Goal: Information Seeking & Learning: Learn about a topic

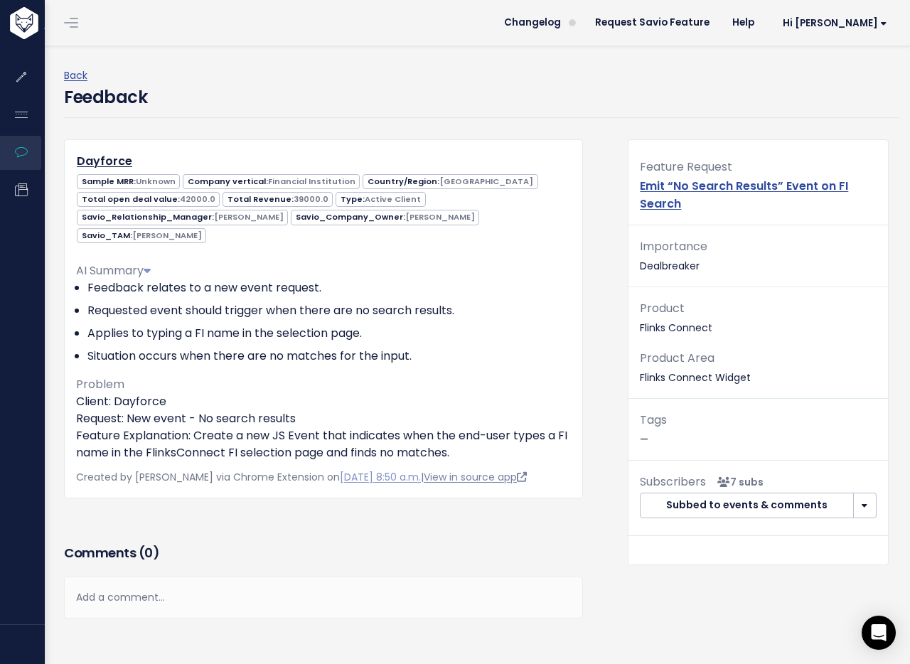
click at [503, 476] on link "View in source app" at bounding box center [475, 477] width 103 height 14
click at [105, 164] on link "Dayforce" at bounding box center [104, 161] width 55 height 16
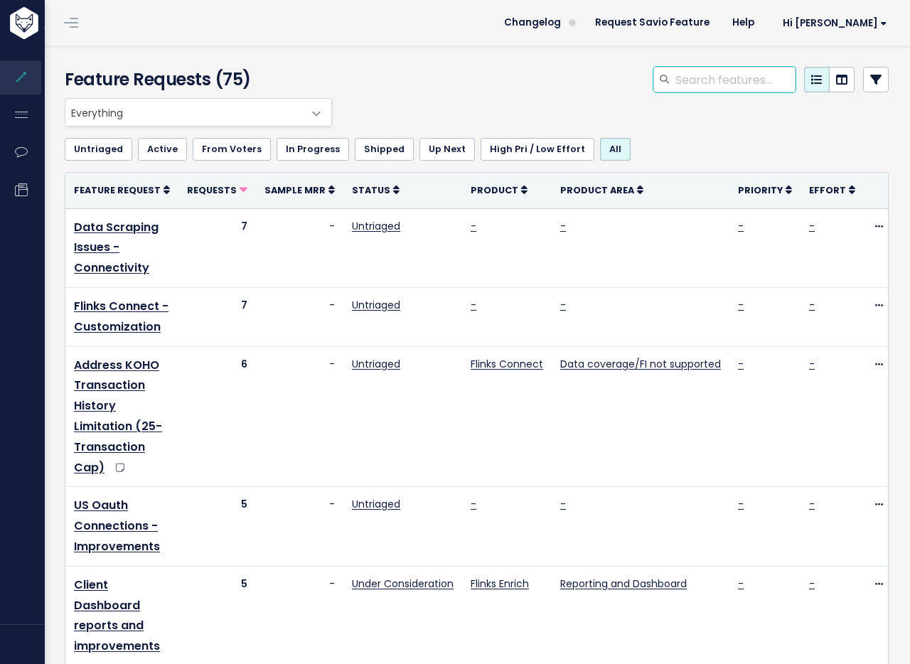
click at [705, 76] on input "search" at bounding box center [735, 80] width 122 height 26
type input "d"
type input "dayforce"
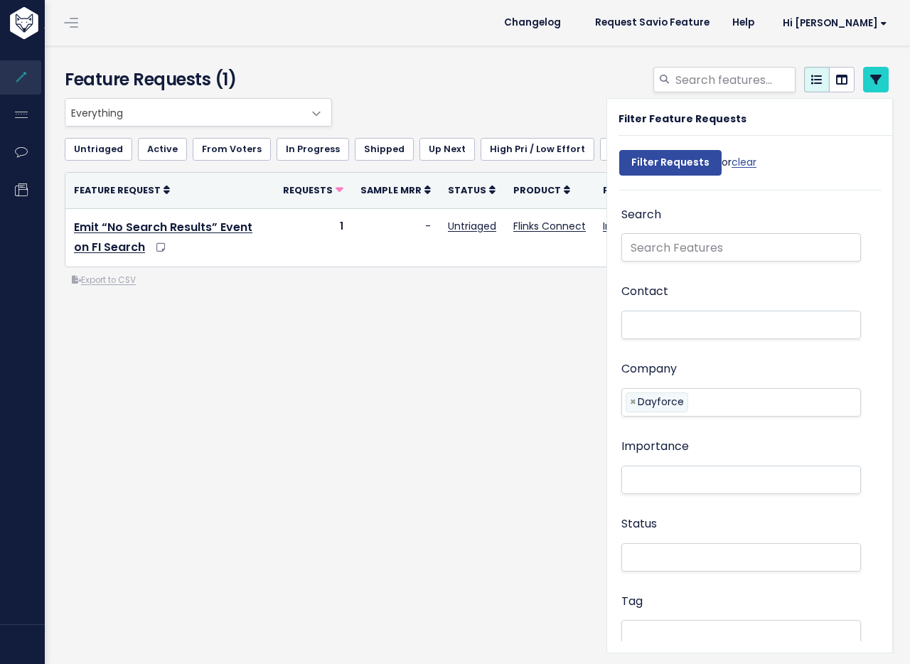
select select
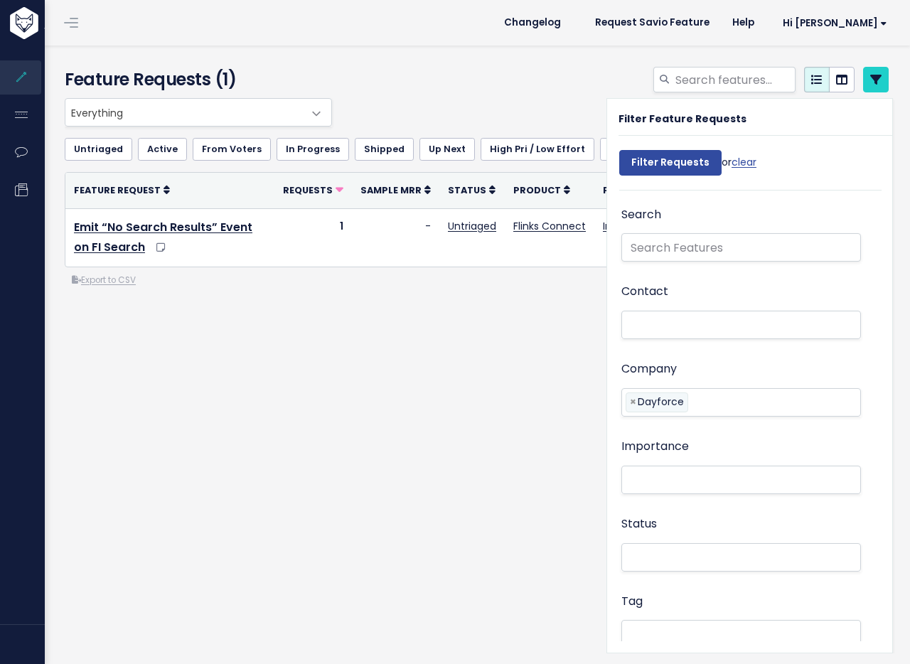
select select
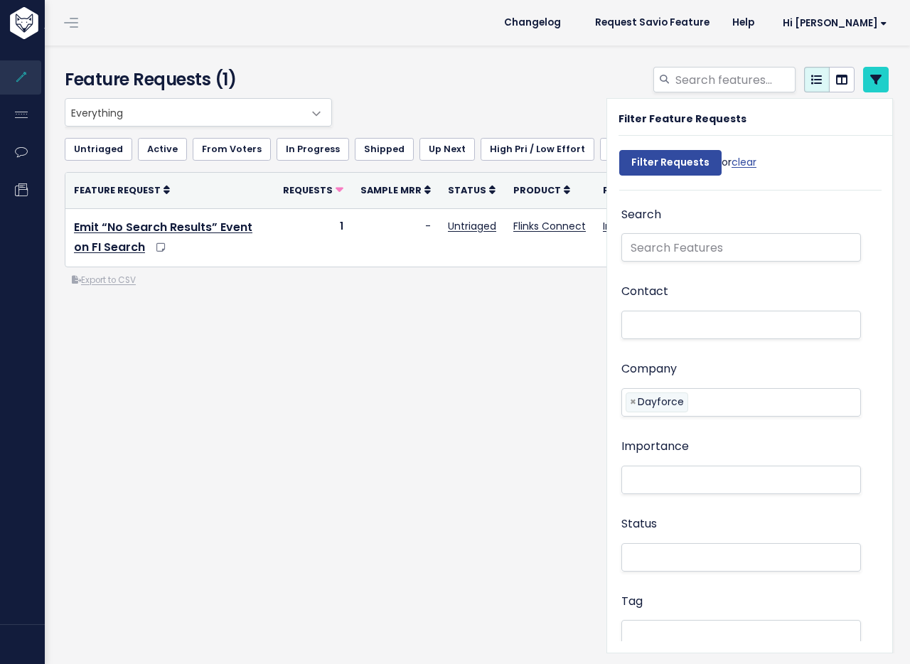
select select
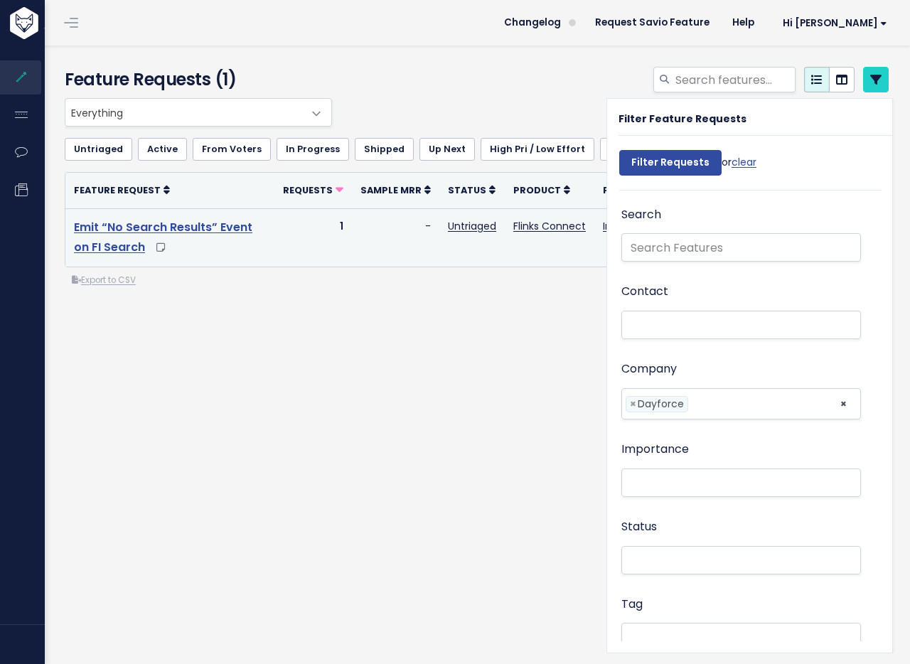
click at [134, 226] on link "Emit “No Search Results” Event on FI Search" at bounding box center [163, 237] width 178 height 37
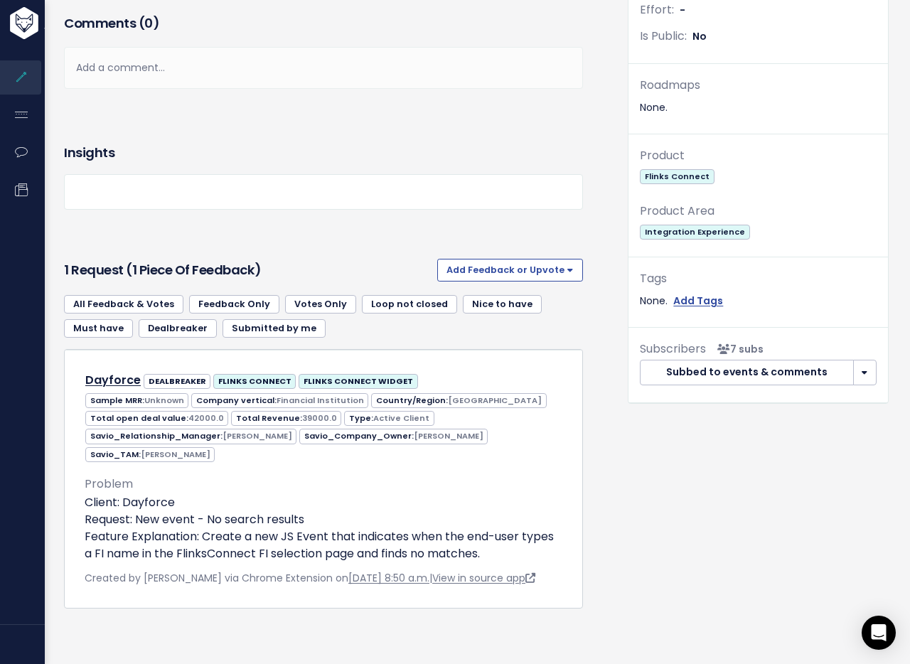
scroll to position [475, 0]
